Goal: Transaction & Acquisition: Purchase product/service

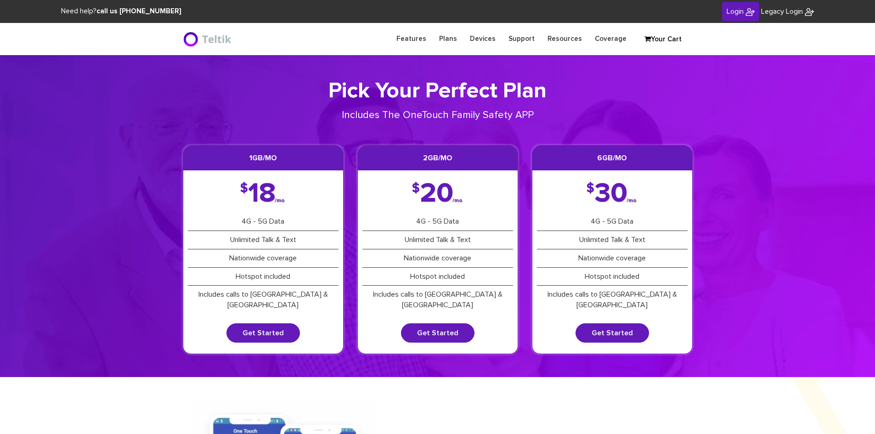
type input "[PERSON_NAME][EMAIL_ADDRESS][DOMAIN_NAME]"
click at [726, 16] on link "Login" at bounding box center [740, 12] width 37 height 20
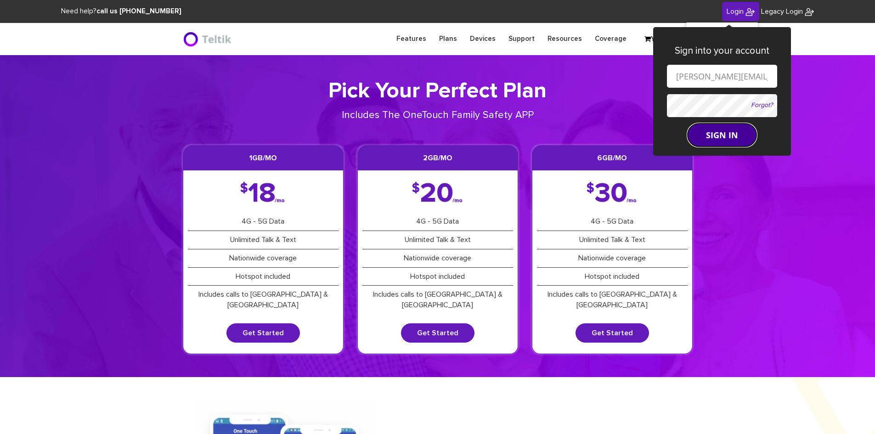
click at [723, 135] on button "SIGN IN" at bounding box center [722, 135] width 69 height 23
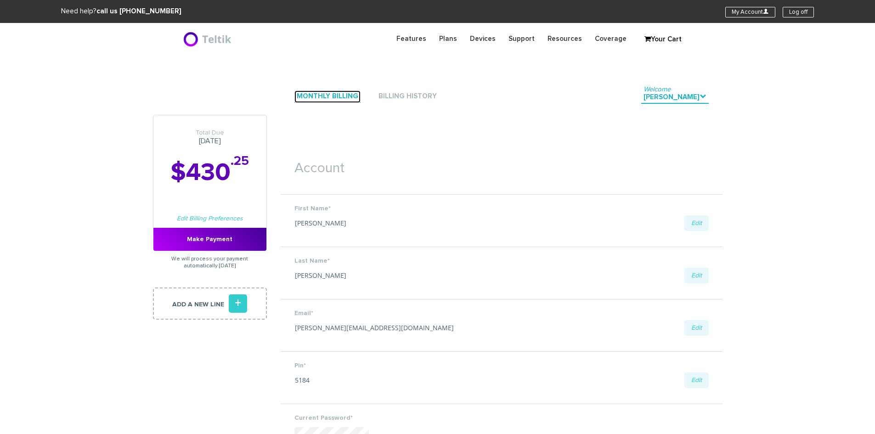
click at [316, 98] on link "Monthly Billing" at bounding box center [327, 96] width 66 height 12
click at [338, 96] on link "Monthly Billing" at bounding box center [327, 96] width 66 height 12
click at [213, 306] on link "Add a new line +" at bounding box center [210, 304] width 114 height 32
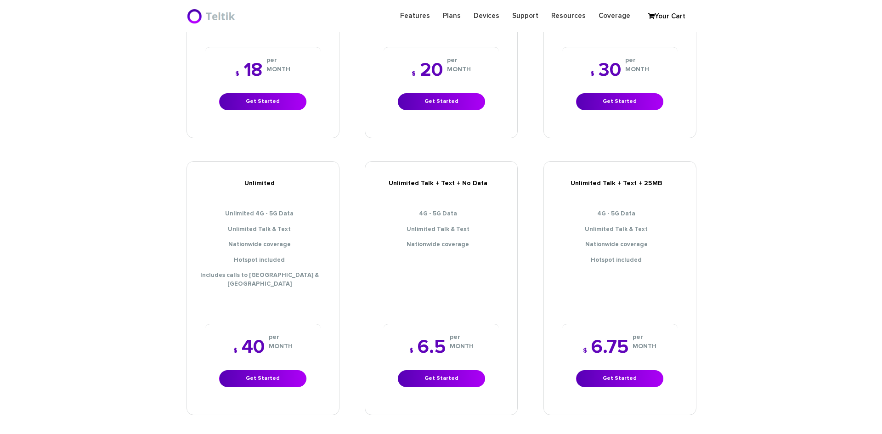
scroll to position [413, 0]
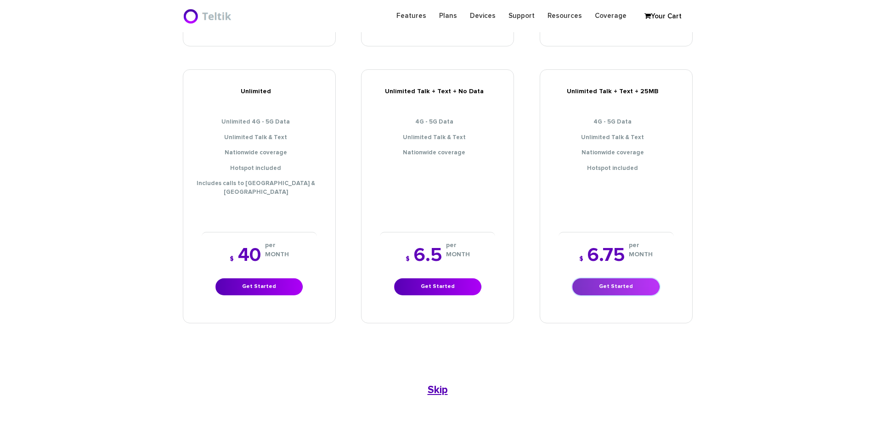
click at [601, 278] on link "Get Started" at bounding box center [615, 286] width 87 height 17
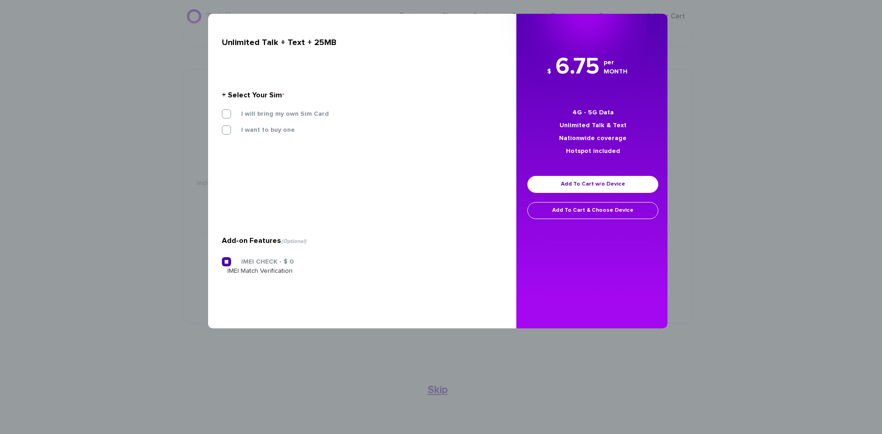
click at [241, 109] on section "+ Select Your Sim * I will bring my own Sim Card I want to buy one 3-IN-1 SIM S…" at bounding box center [359, 115] width 274 height 100
click at [235, 111] on label "I will bring my own Sim Card" at bounding box center [278, 114] width 102 height 8
click at [222, 111] on input "I will bring my own Sim Card" at bounding box center [222, 111] width 0 height 0
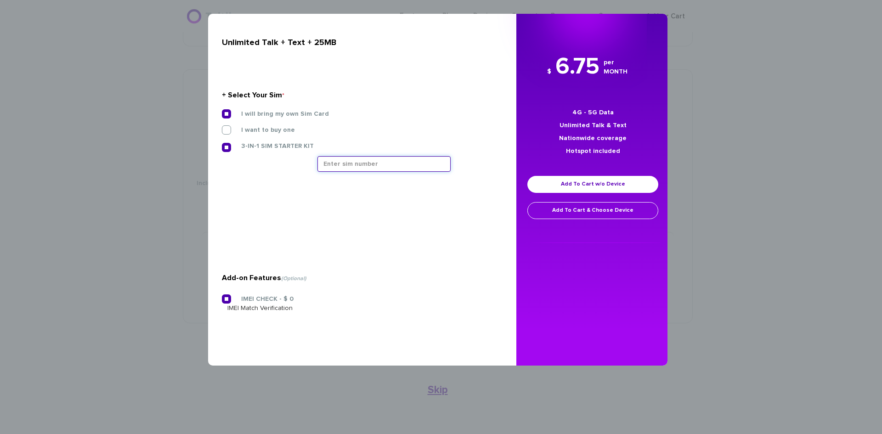
click at [383, 169] on input "text" at bounding box center [383, 164] width 133 height 16
type input "8901240357129197369"
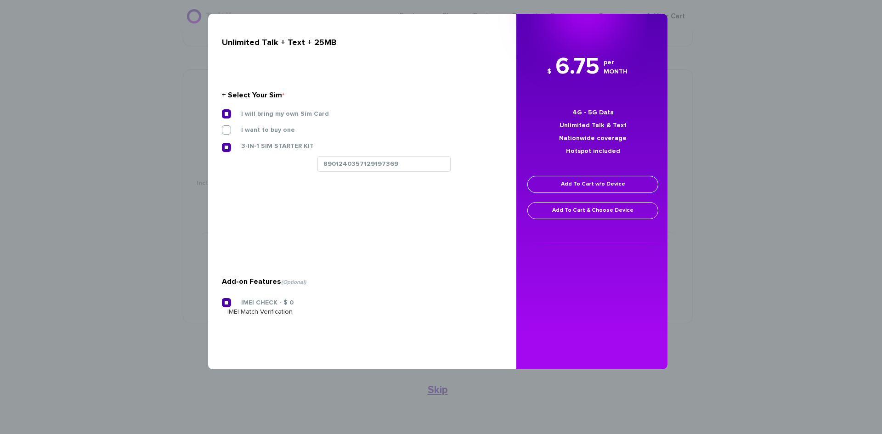
click at [576, 177] on link "Add To Cart w/o Device" at bounding box center [592, 184] width 131 height 17
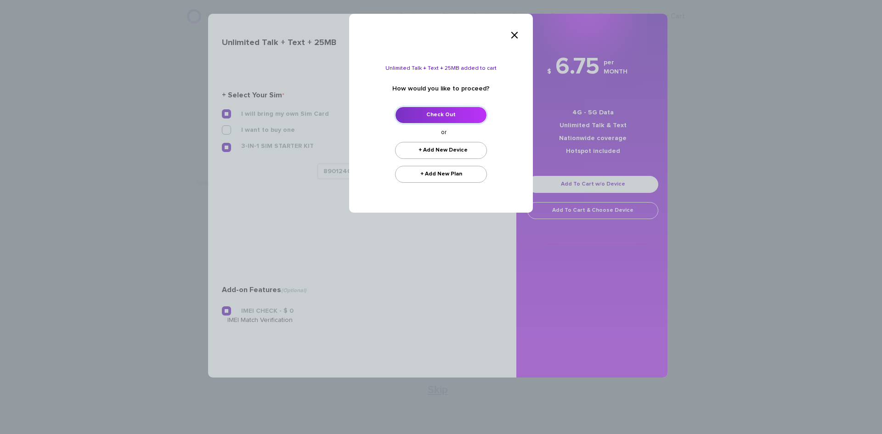
click at [423, 107] on link "Check Out" at bounding box center [441, 115] width 92 height 17
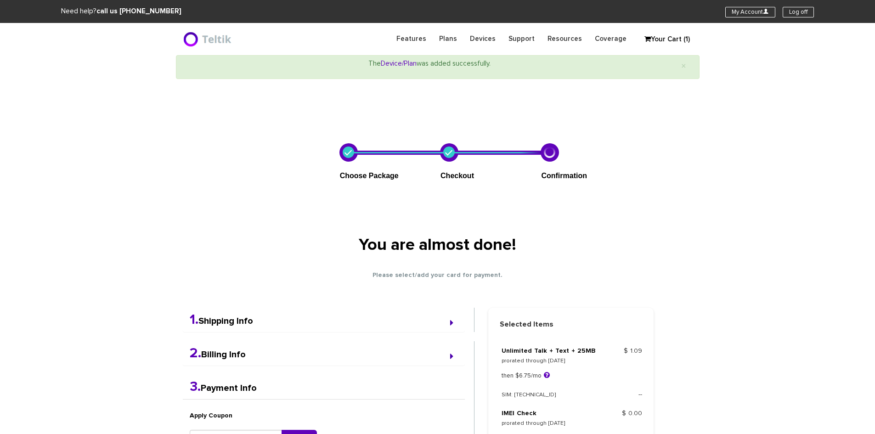
select select "NY"
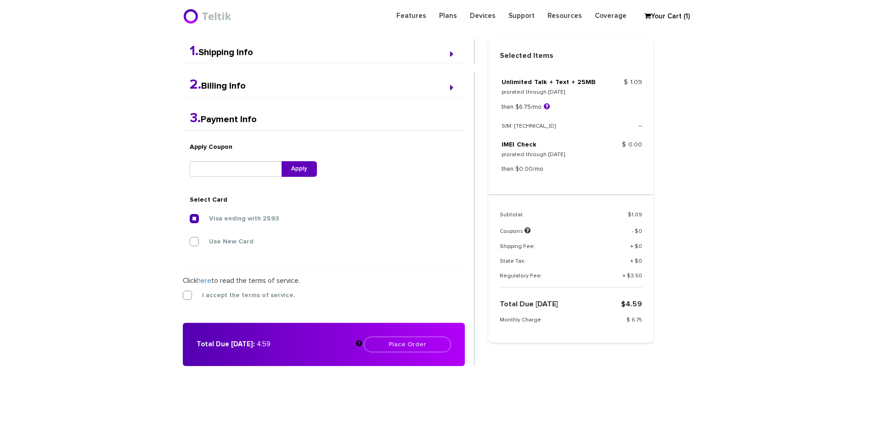
scroll to position [239, 0]
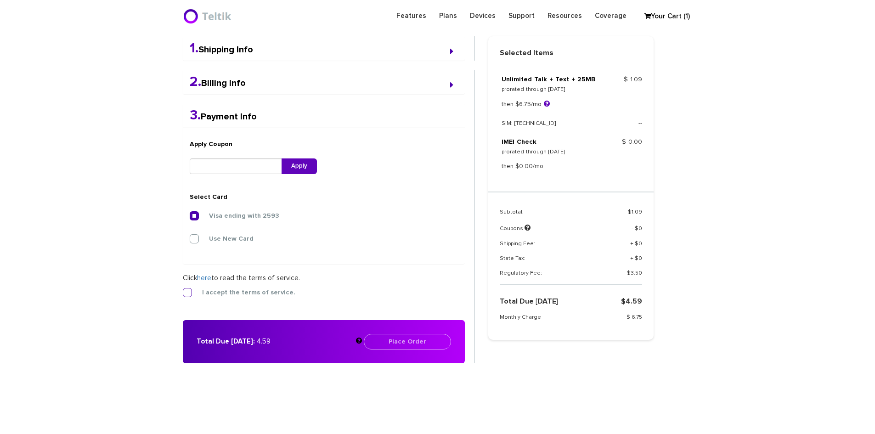
click at [188, 294] on label "I accept the terms of service." at bounding box center [241, 292] width 107 height 8
click at [183, 290] on input "I accept the terms of service." at bounding box center [183, 290] width 0 height 0
click at [395, 339] on button "Place Order" at bounding box center [407, 342] width 87 height 16
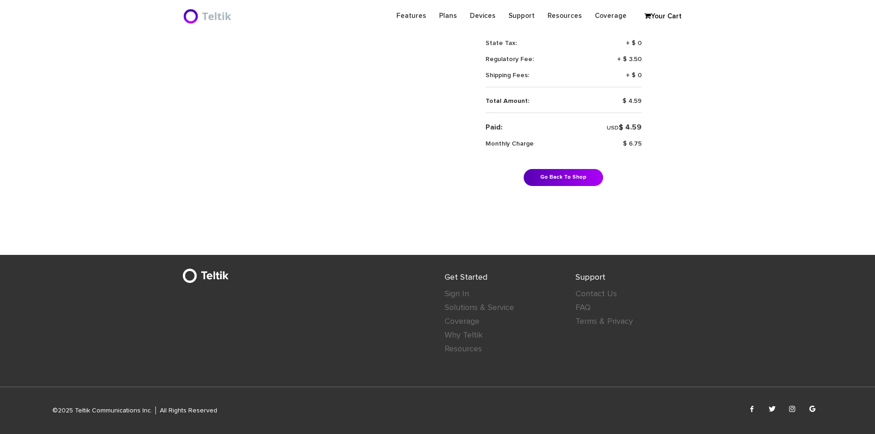
scroll to position [367, 0]
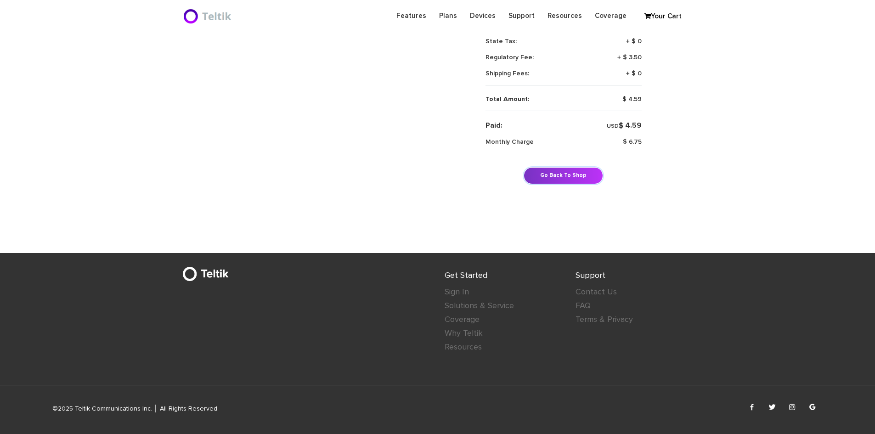
click at [575, 172] on link "Go Back To Shop" at bounding box center [563, 175] width 79 height 17
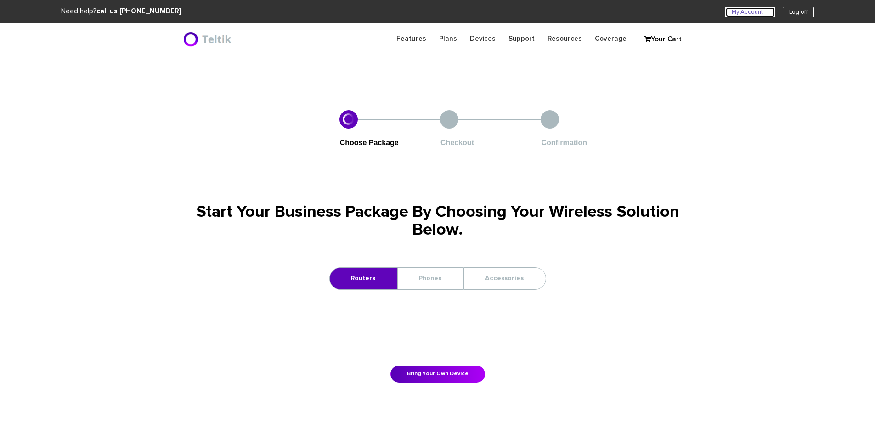
click at [755, 11] on link "My Account U" at bounding box center [750, 12] width 50 height 11
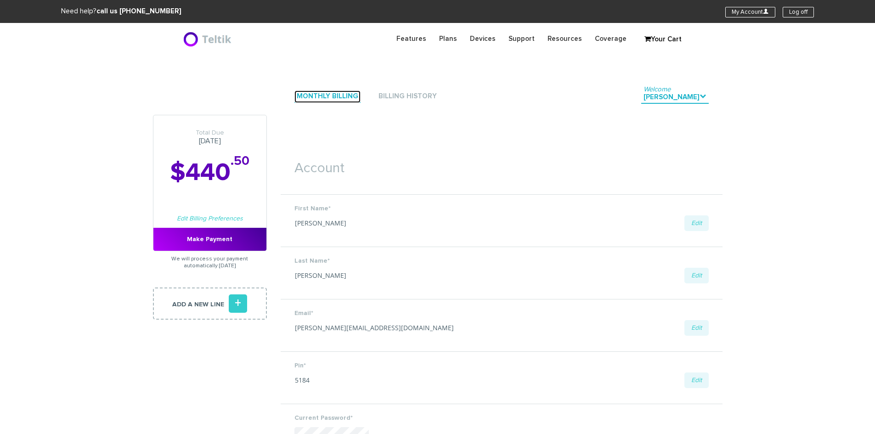
click at [299, 97] on link "Monthly Billing" at bounding box center [327, 96] width 66 height 12
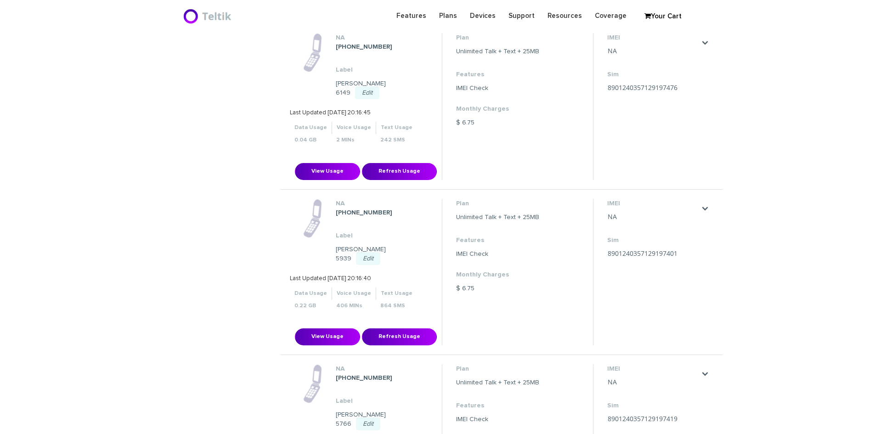
scroll to position [276, 0]
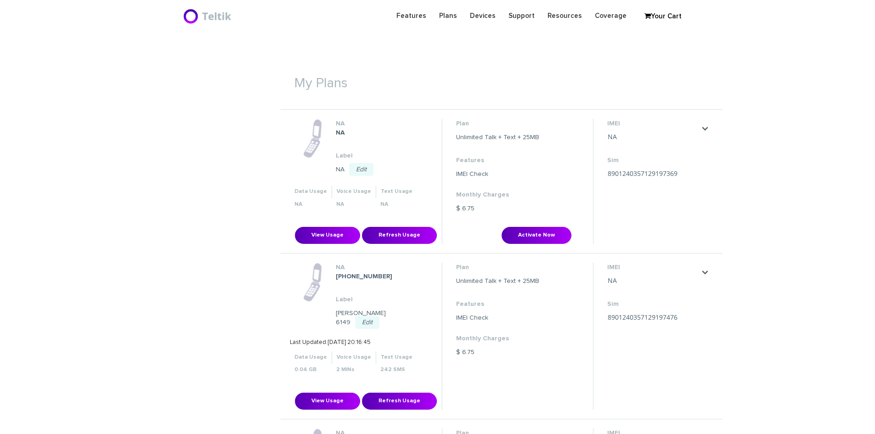
click at [369, 166] on link "Edit" at bounding box center [361, 169] width 24 height 13
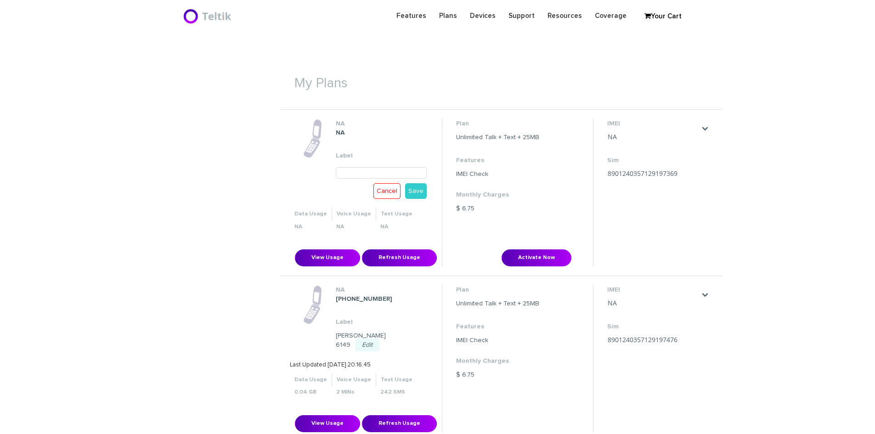
click at [353, 174] on input "text" at bounding box center [381, 172] width 91 height 11
type input "[PERSON_NAME] 6270"
click at [413, 189] on link "Save" at bounding box center [416, 191] width 22 height 16
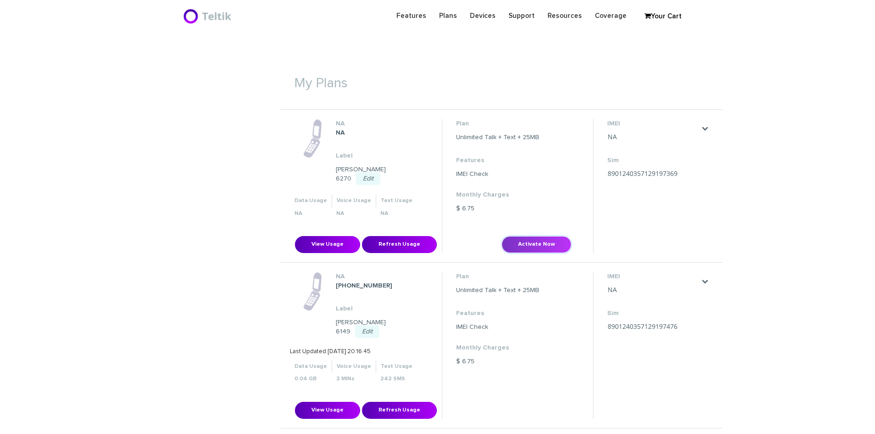
click at [532, 237] on button "Activate Now" at bounding box center [537, 244] width 70 height 17
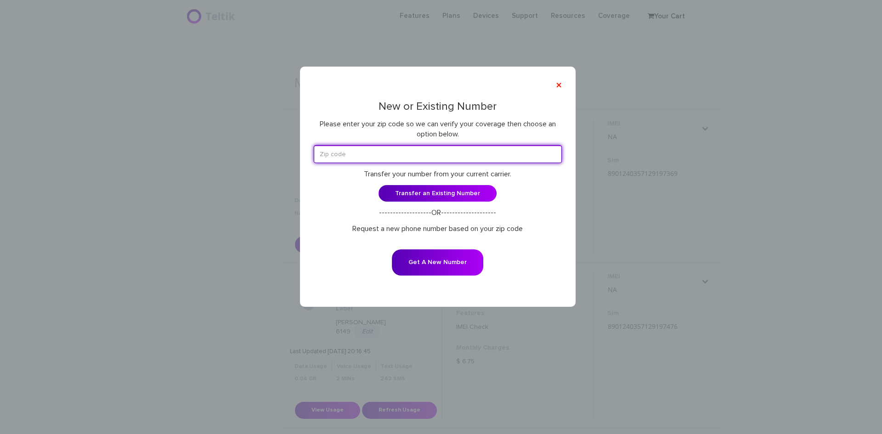
click at [423, 162] on input "text" at bounding box center [438, 154] width 248 height 18
type input "60645"
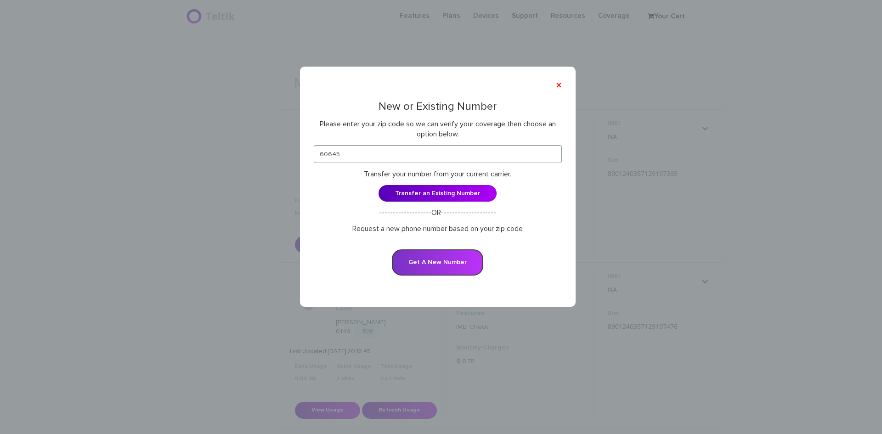
click at [469, 266] on button "Get A New Number" at bounding box center [437, 262] width 91 height 26
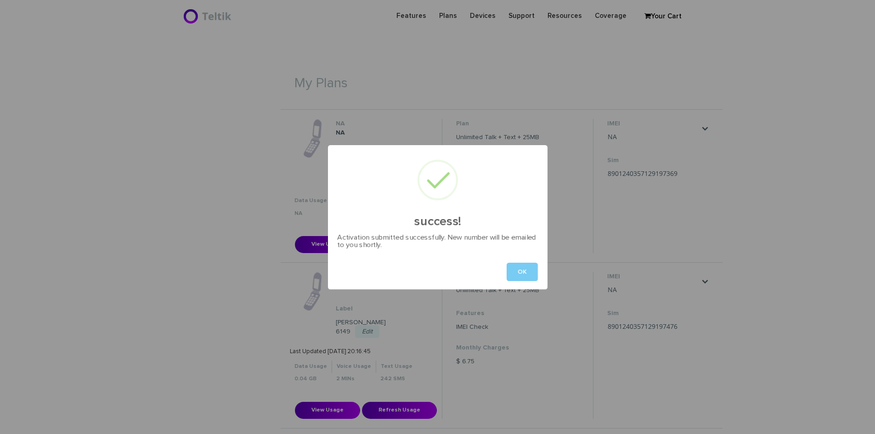
click at [523, 272] on button "OK" at bounding box center [522, 272] width 31 height 18
